Goal: Check status: Check status

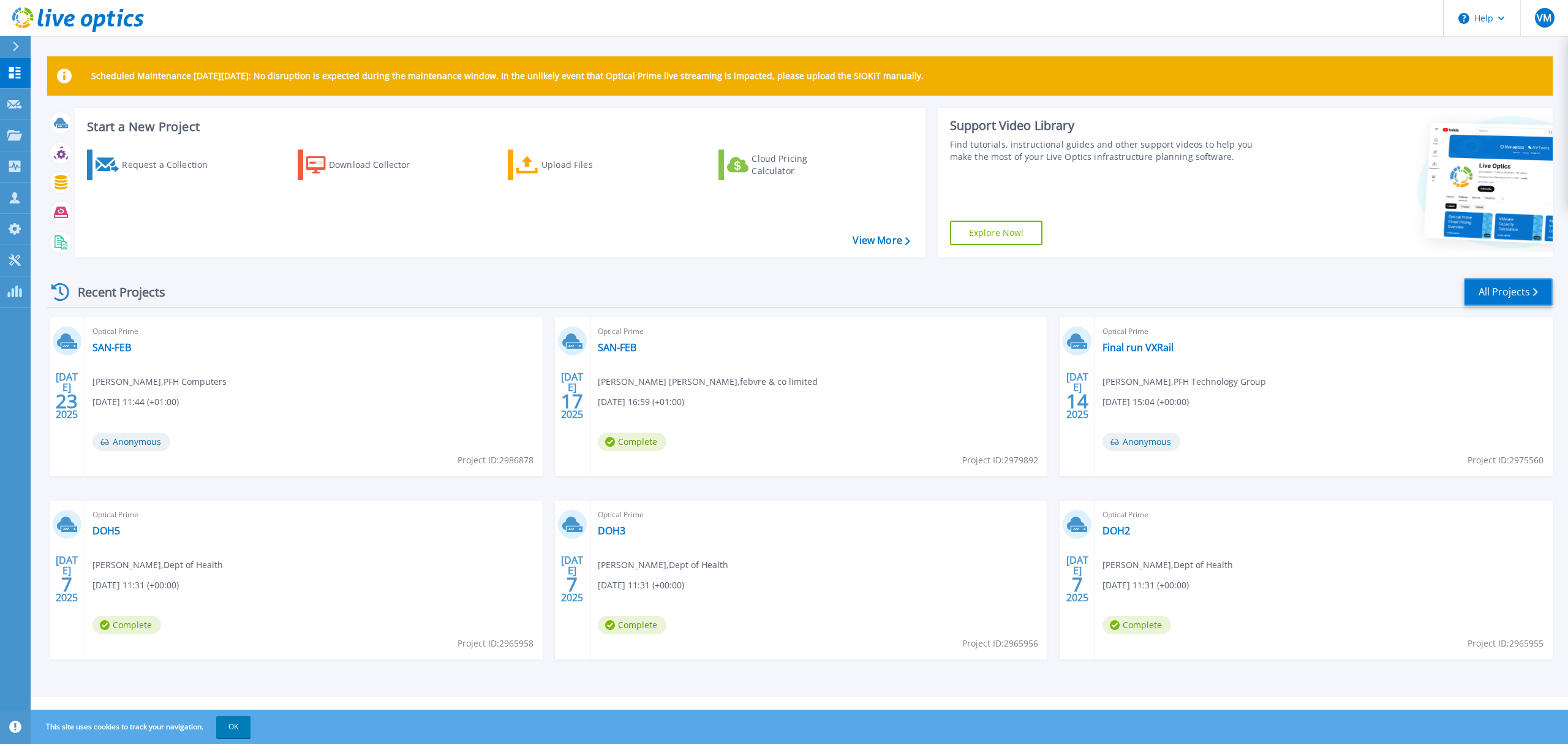
click at [1486, 297] on link "All Projects" at bounding box center [1508, 292] width 89 height 28
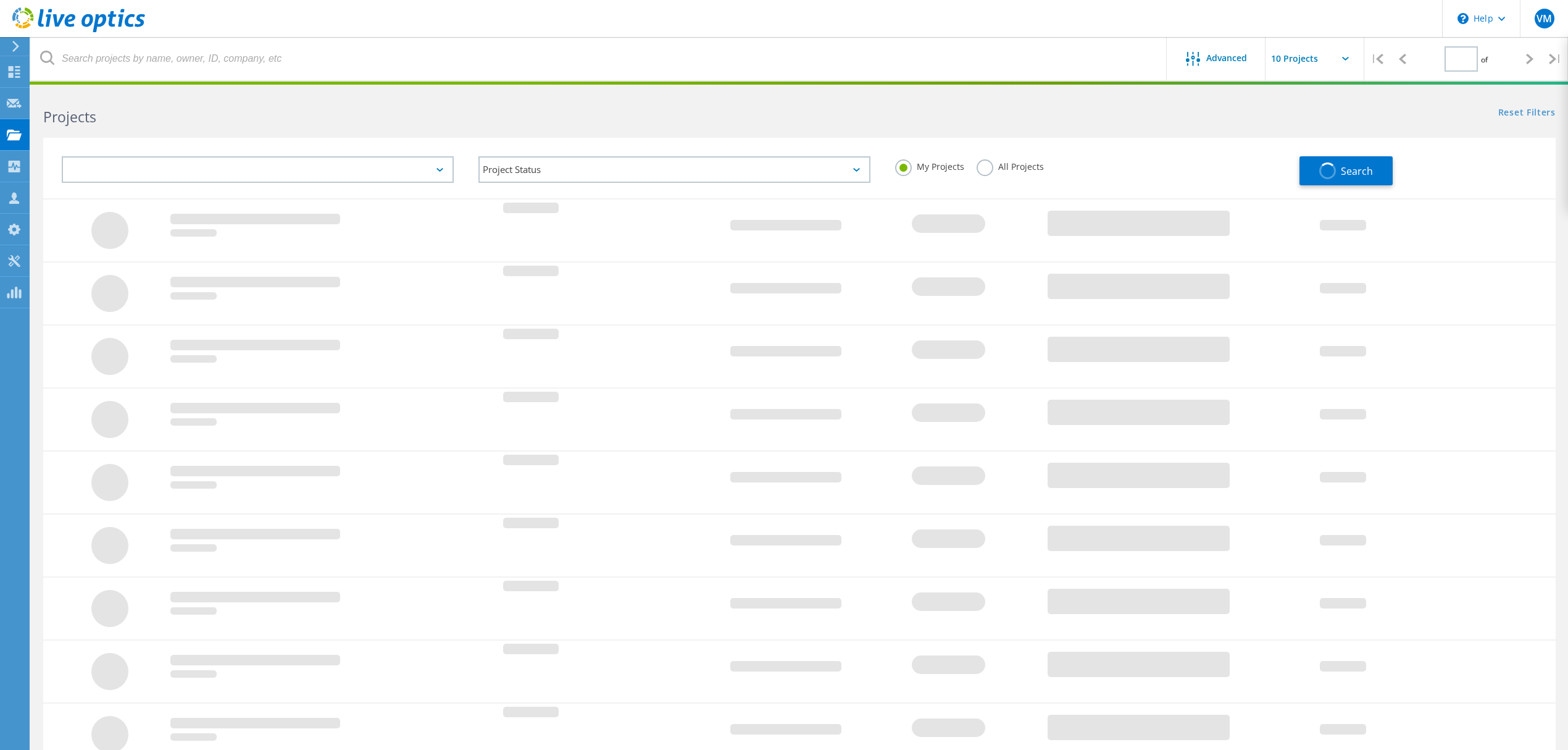
type input "1"
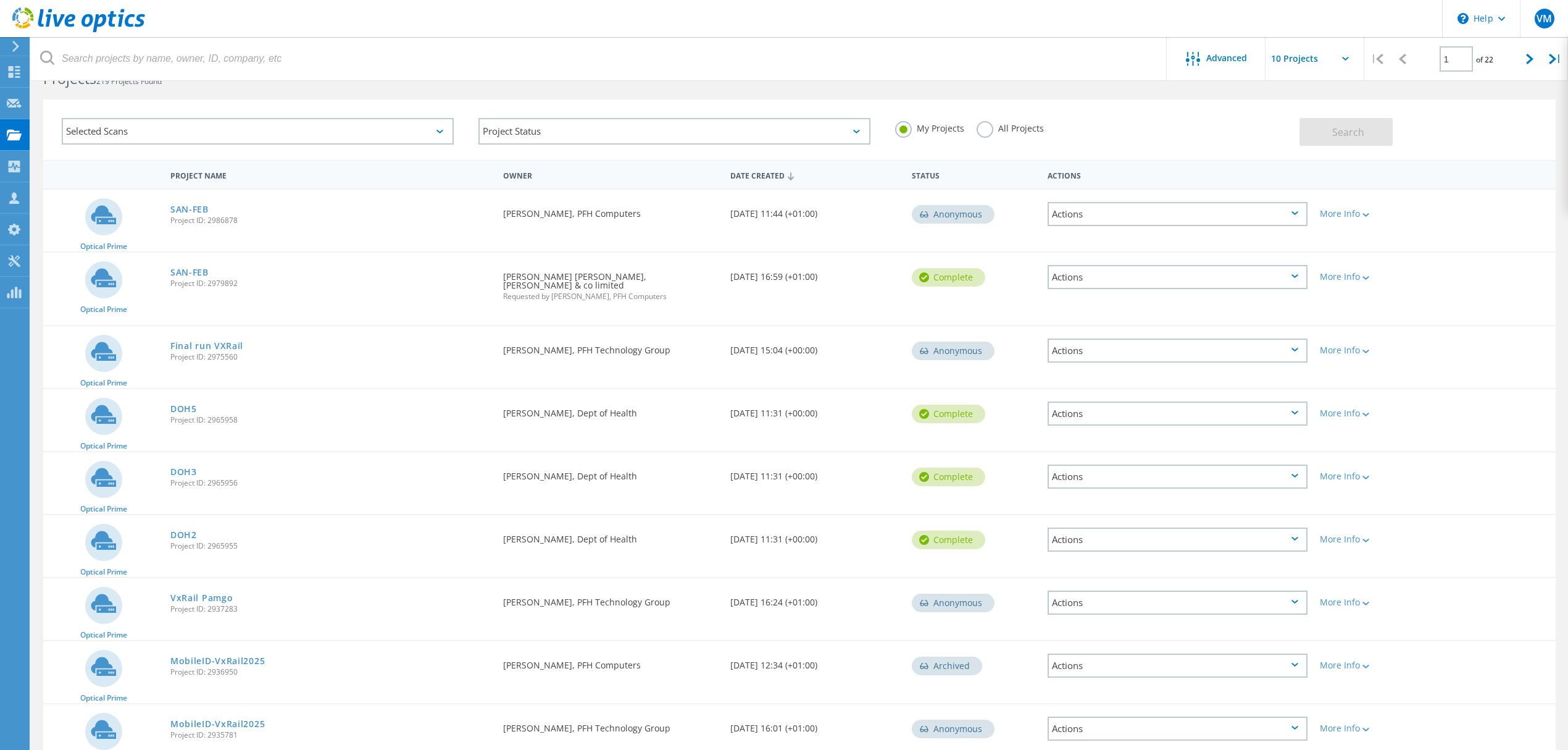
scroll to position [153, 0]
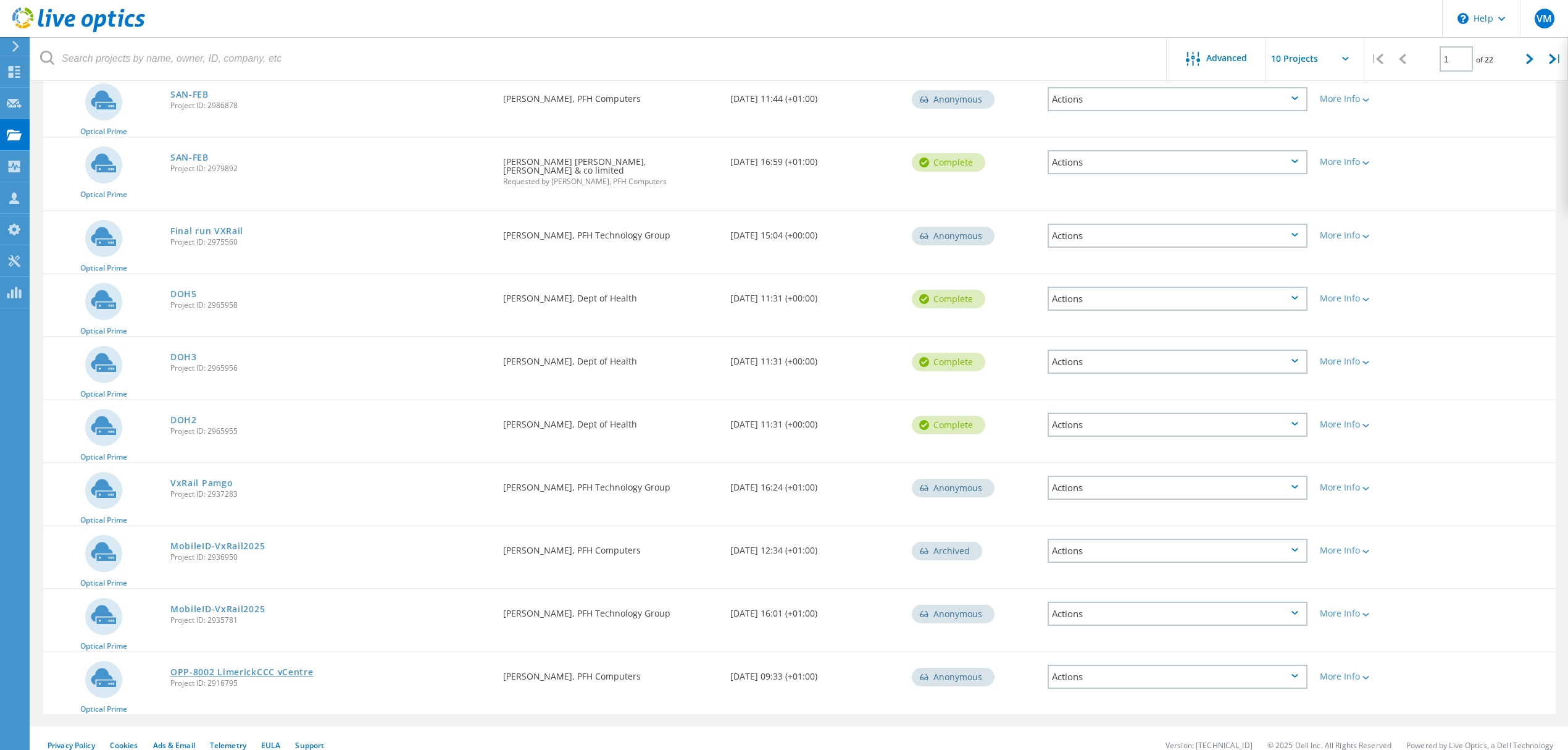
click at [280, 668] on link "OPP-8002 LimerickCCC vCentre" at bounding box center [242, 672] width 143 height 8
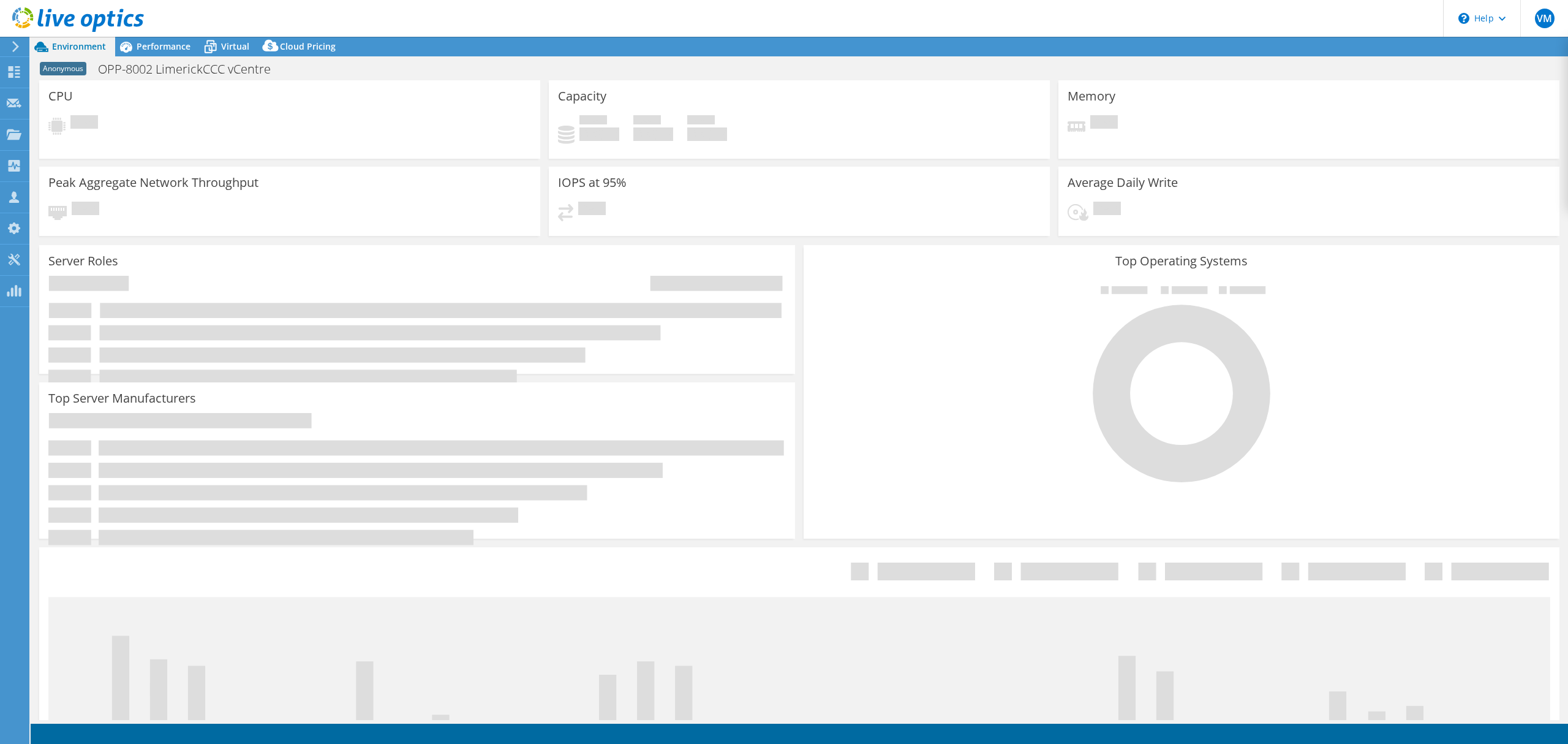
select select "USD"
select select "EUFrankfurt"
select select "EUR"
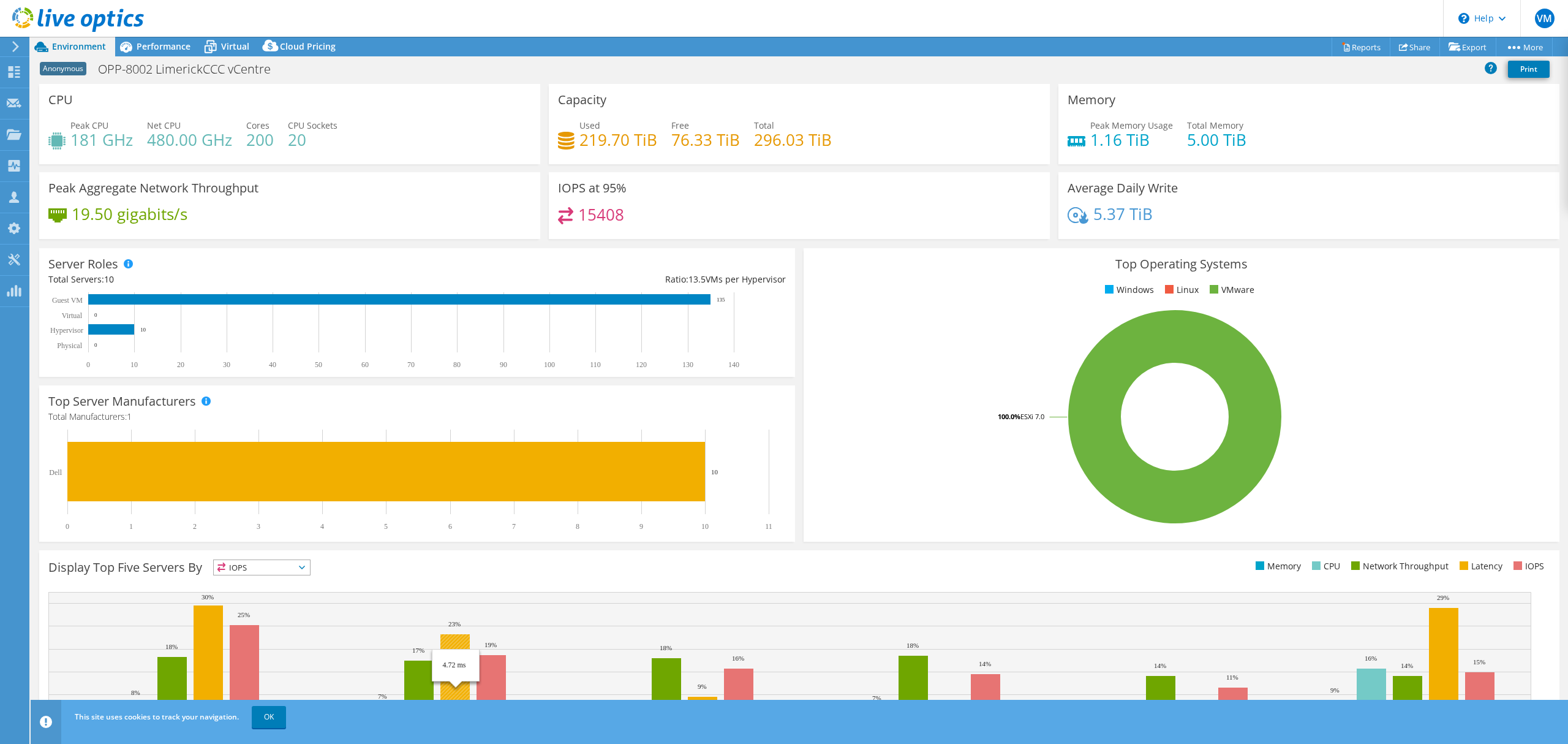
drag, startPoint x: 270, startPoint y: 720, endPoint x: 246, endPoint y: 717, distance: 24.2
click at [270, 720] on link "OK" at bounding box center [268, 717] width 34 height 22
